Goal: Use online tool/utility: Utilize a website feature to perform a specific function

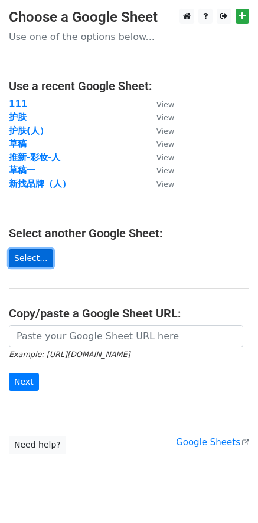
click at [36, 263] on link "Select..." at bounding box center [31, 258] width 44 height 18
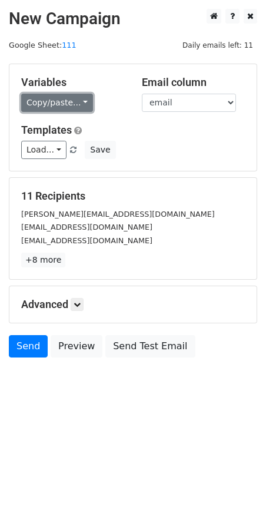
click at [80, 106] on link "Copy/paste..." at bounding box center [57, 103] width 72 height 18
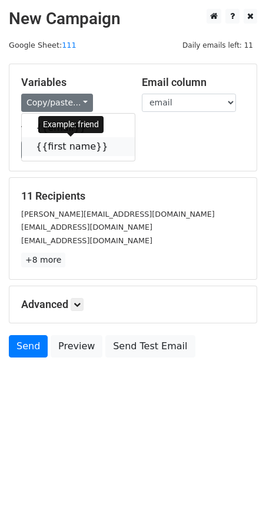
click at [72, 149] on link "{{first name}}" at bounding box center [78, 146] width 113 height 19
